Goal: Find contact information: Find contact information

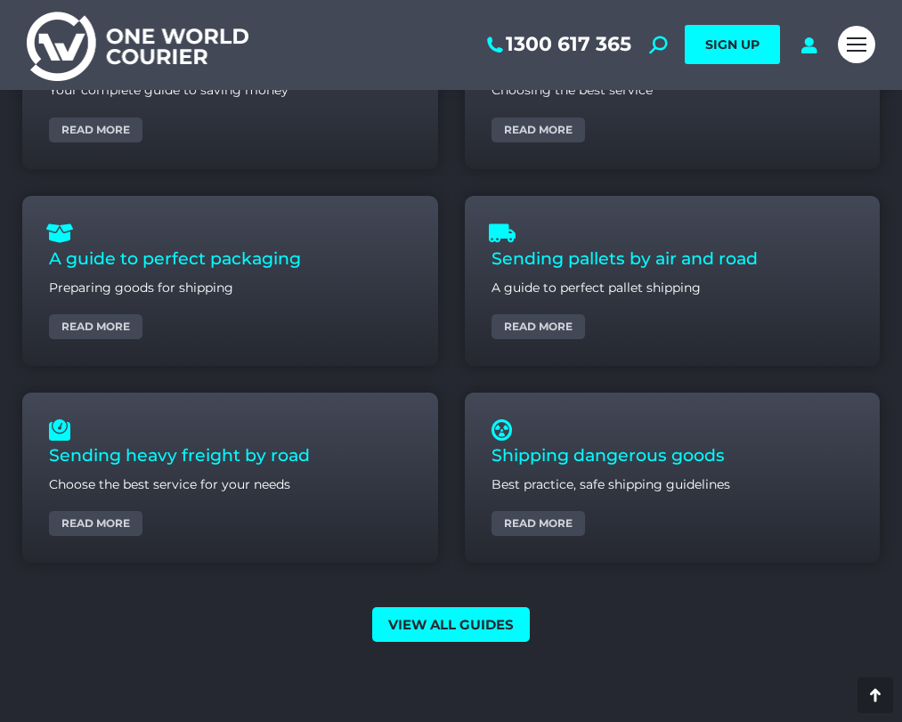
scroll to position [6785, 0]
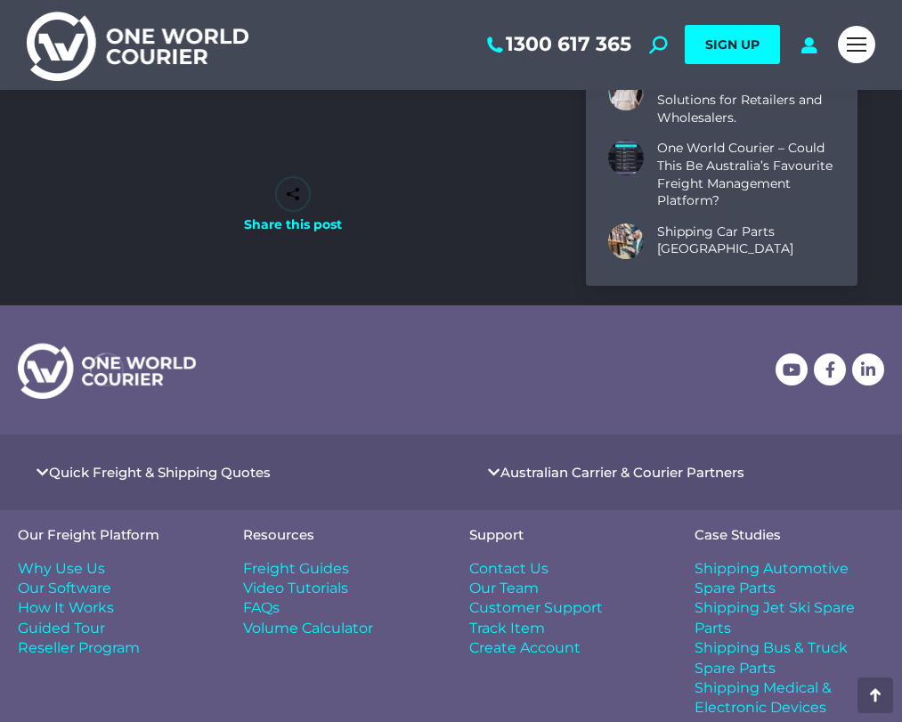
scroll to position [6322, 0]
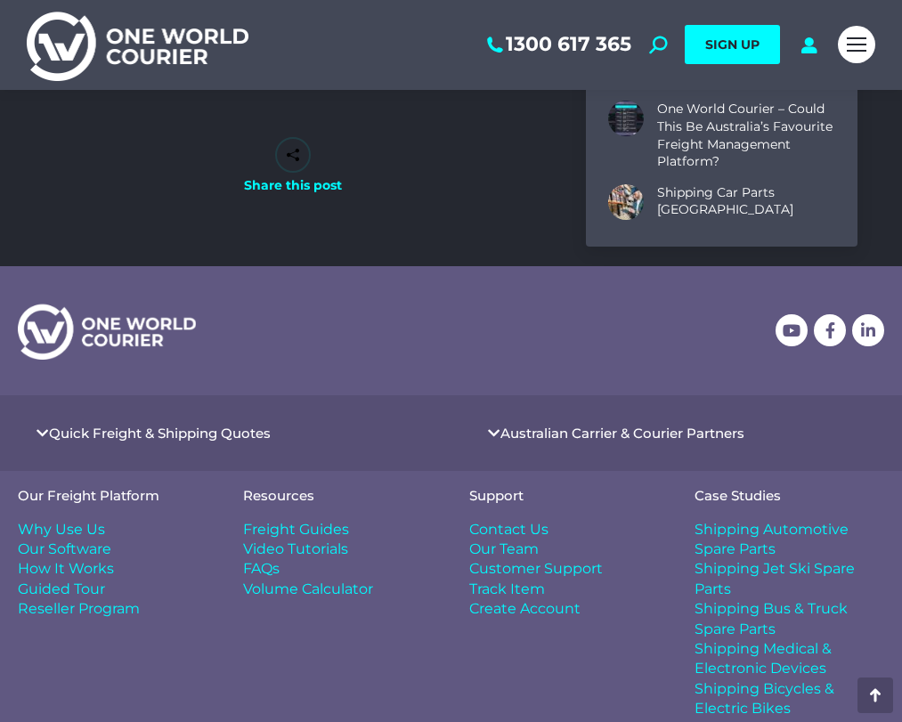
click at [489, 533] on span "Contact Us" at bounding box center [508, 530] width 79 height 20
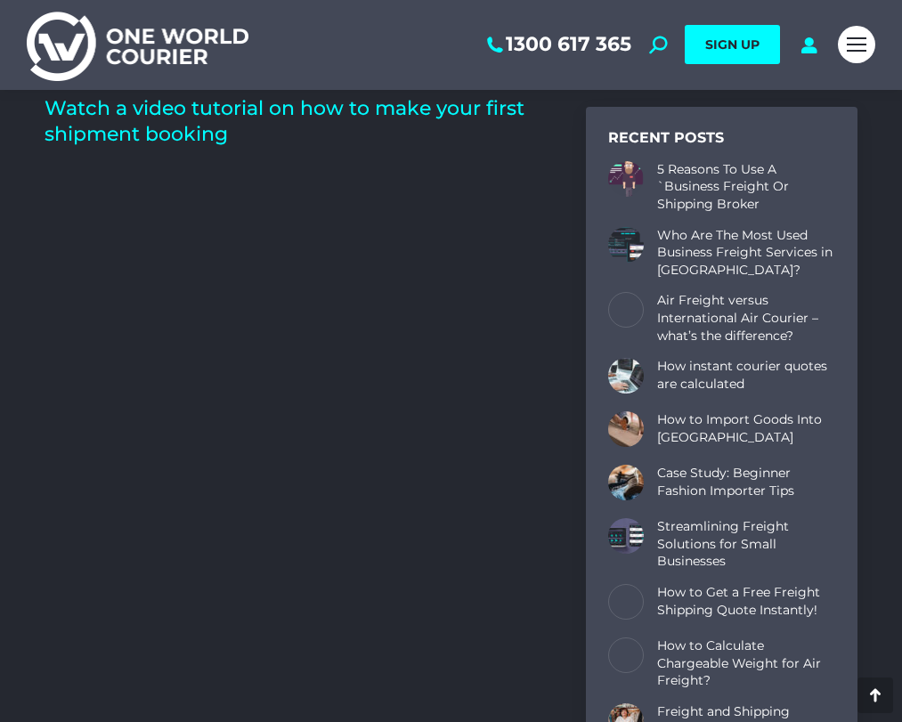
scroll to position [5076, 0]
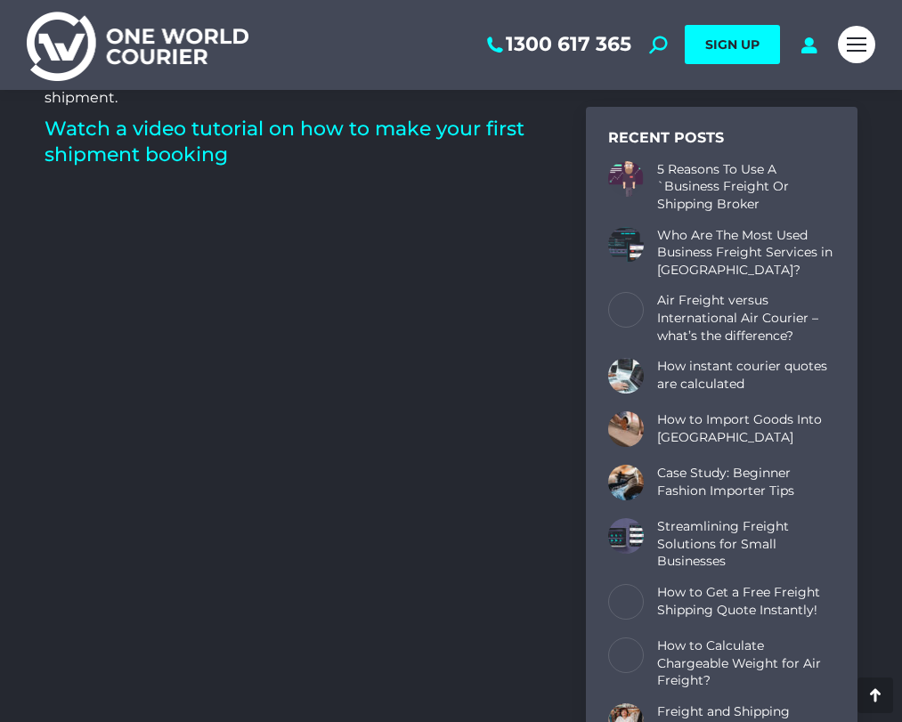
click at [133, 12] on img at bounding box center [138, 45] width 222 height 72
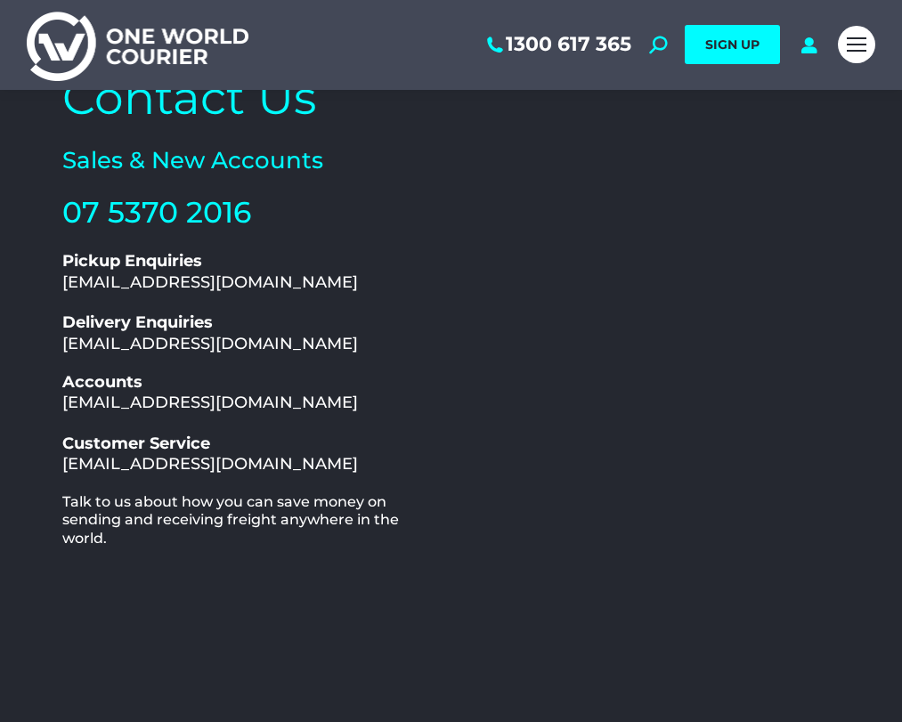
scroll to position [89, 0]
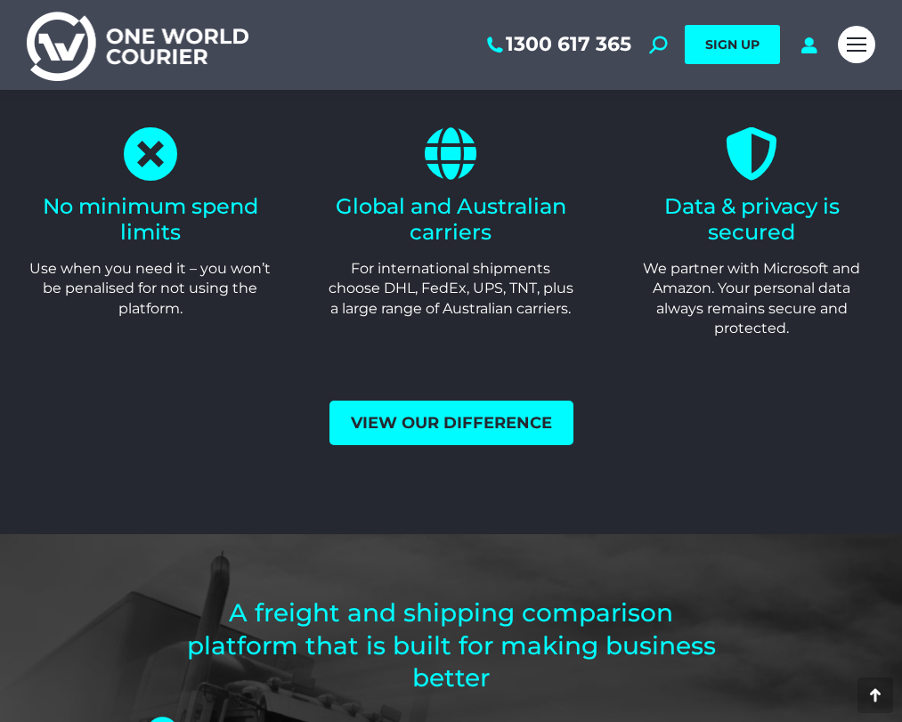
scroll to position [3918, 0]
